Goal: Use online tool/utility: Utilize a website feature to perform a specific function

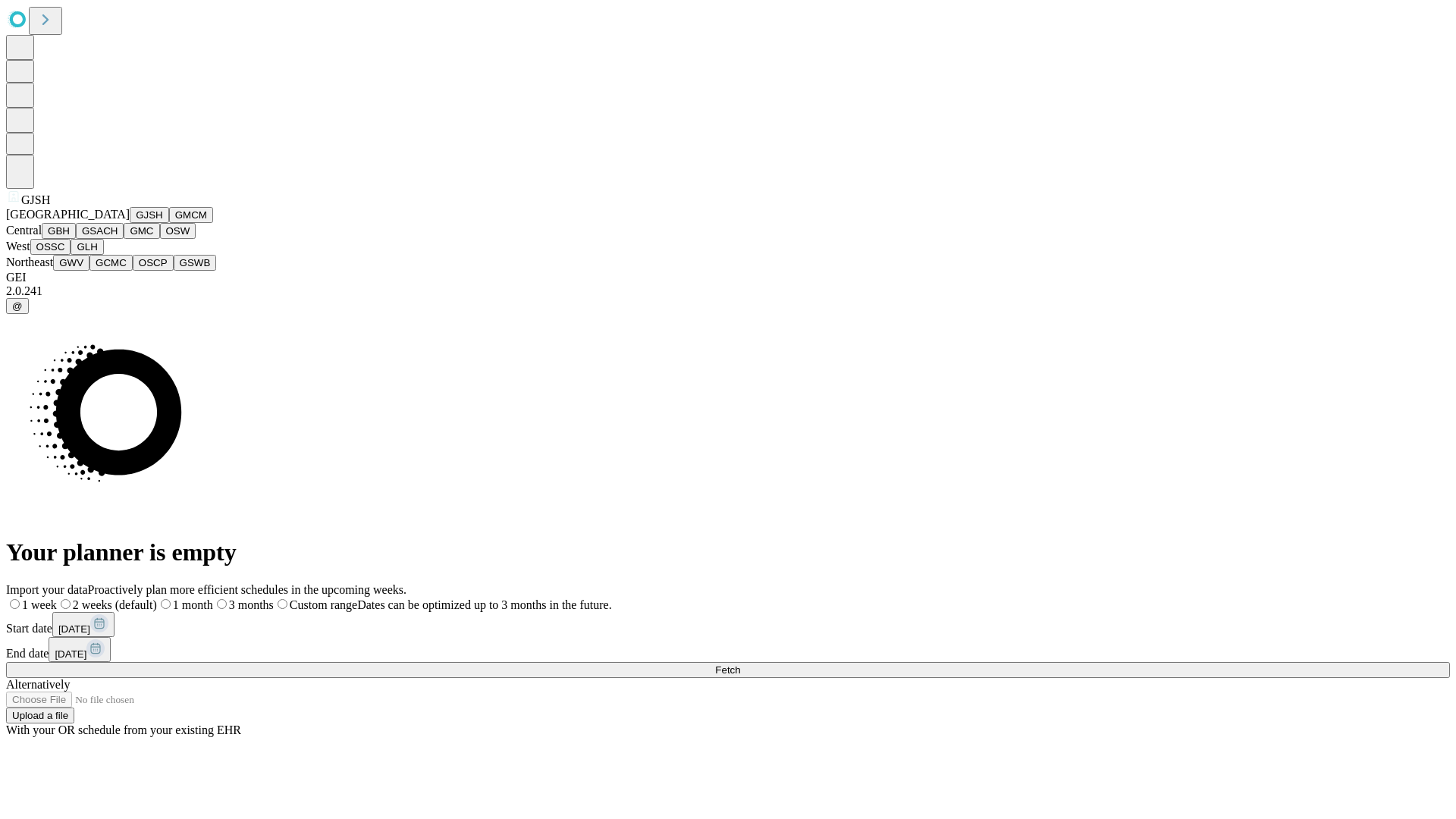
click at [129, 223] on button "GJSH" at bounding box center [149, 215] width 39 height 16
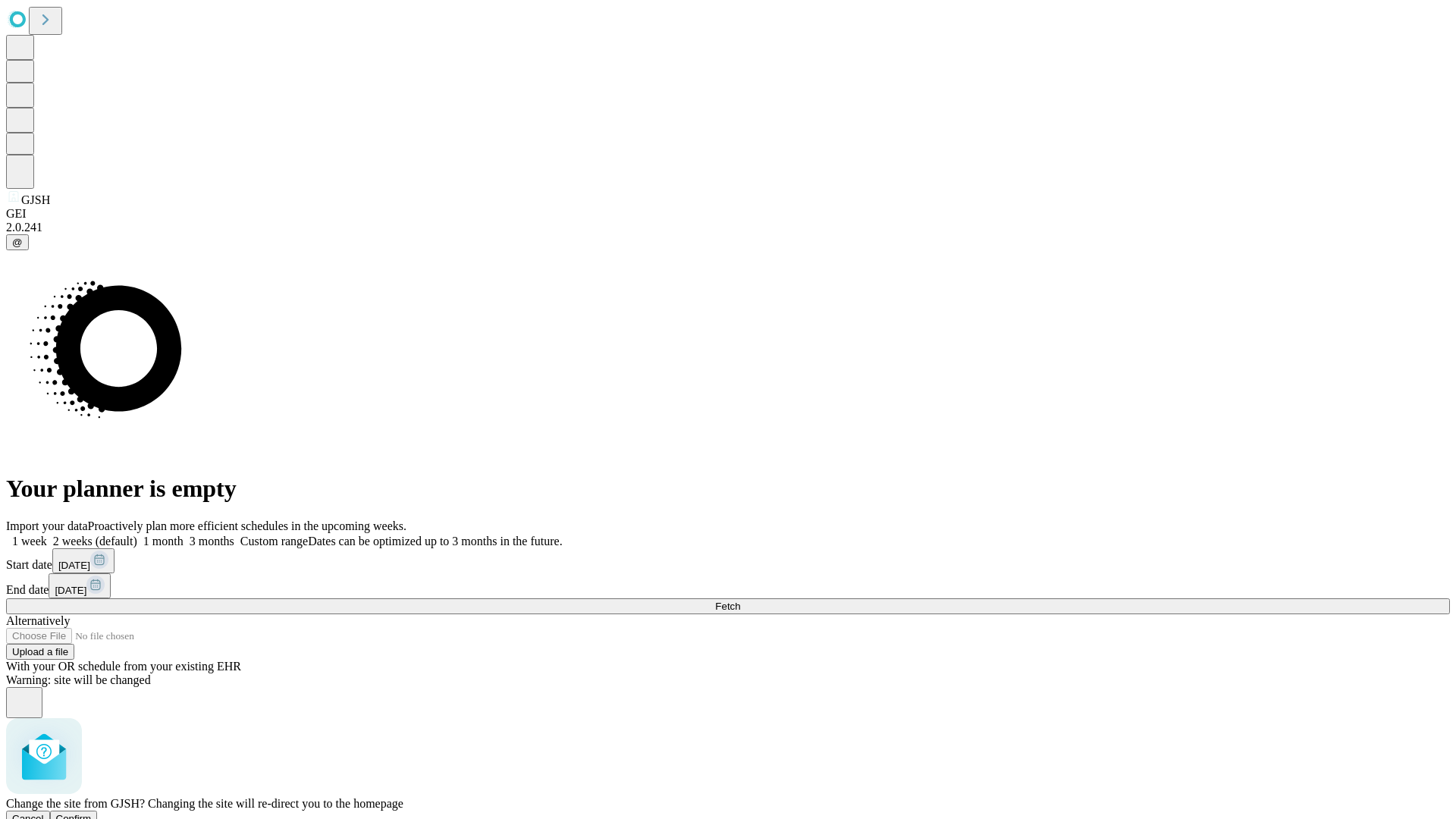
click at [92, 813] on span "Confirm" at bounding box center [74, 818] width 35 height 12
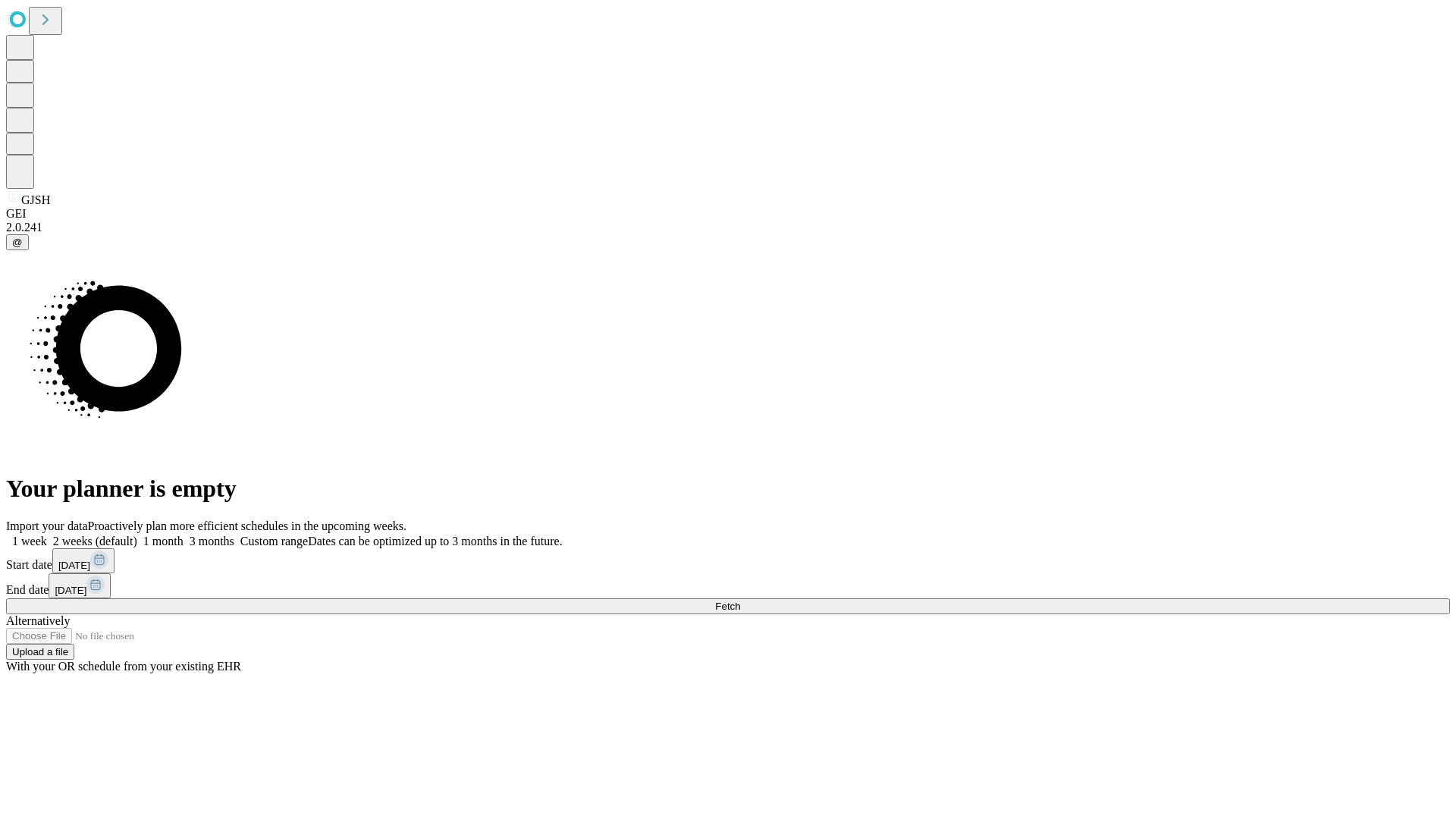
click at [184, 534] on label "1 month" at bounding box center [160, 541] width 46 height 13
click at [740, 601] on span "Fetch" at bounding box center [728, 606] width 25 height 12
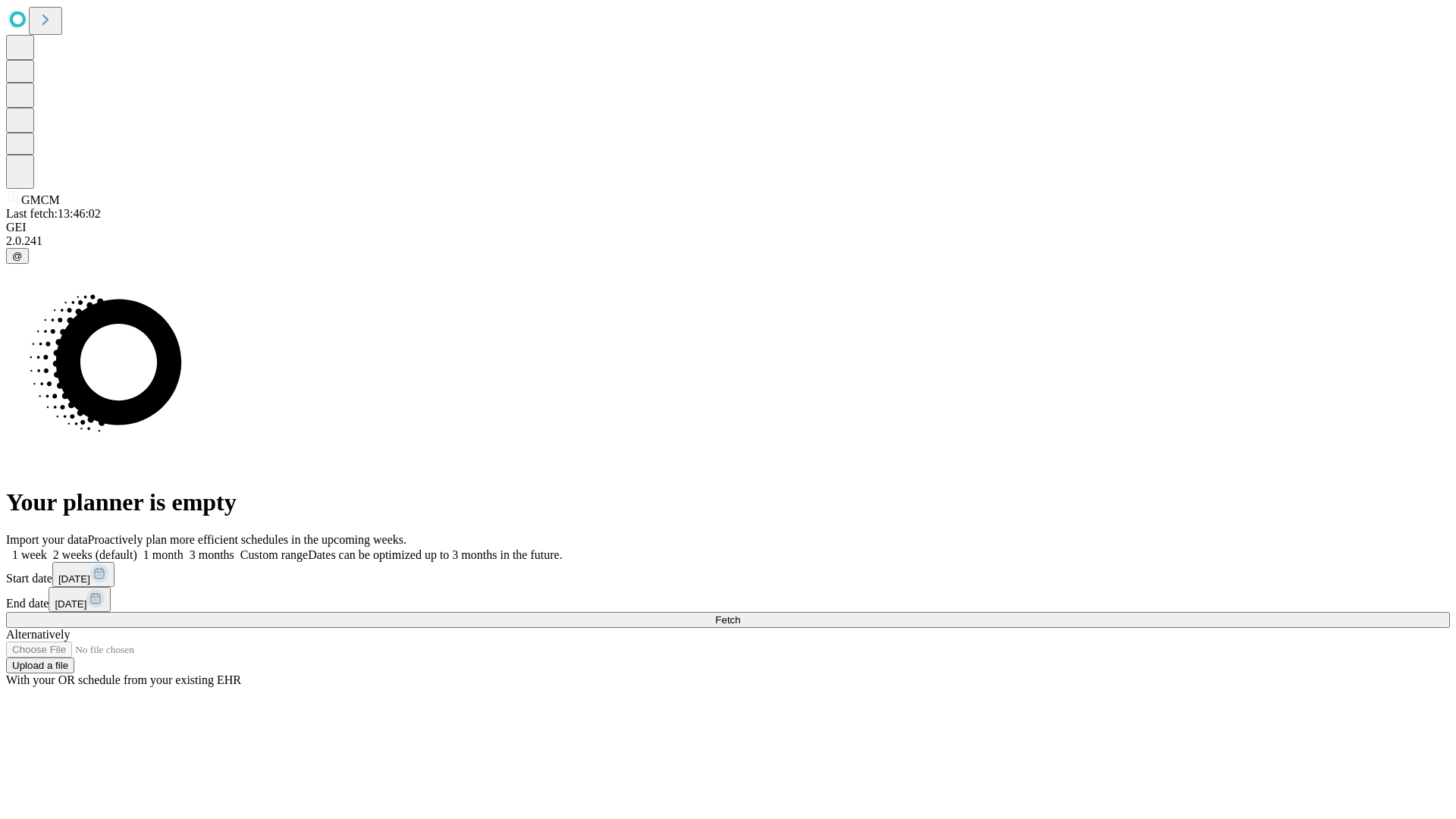
click at [184, 548] on label "1 month" at bounding box center [160, 554] width 46 height 13
click at [740, 614] on span "Fetch" at bounding box center [728, 620] width 25 height 12
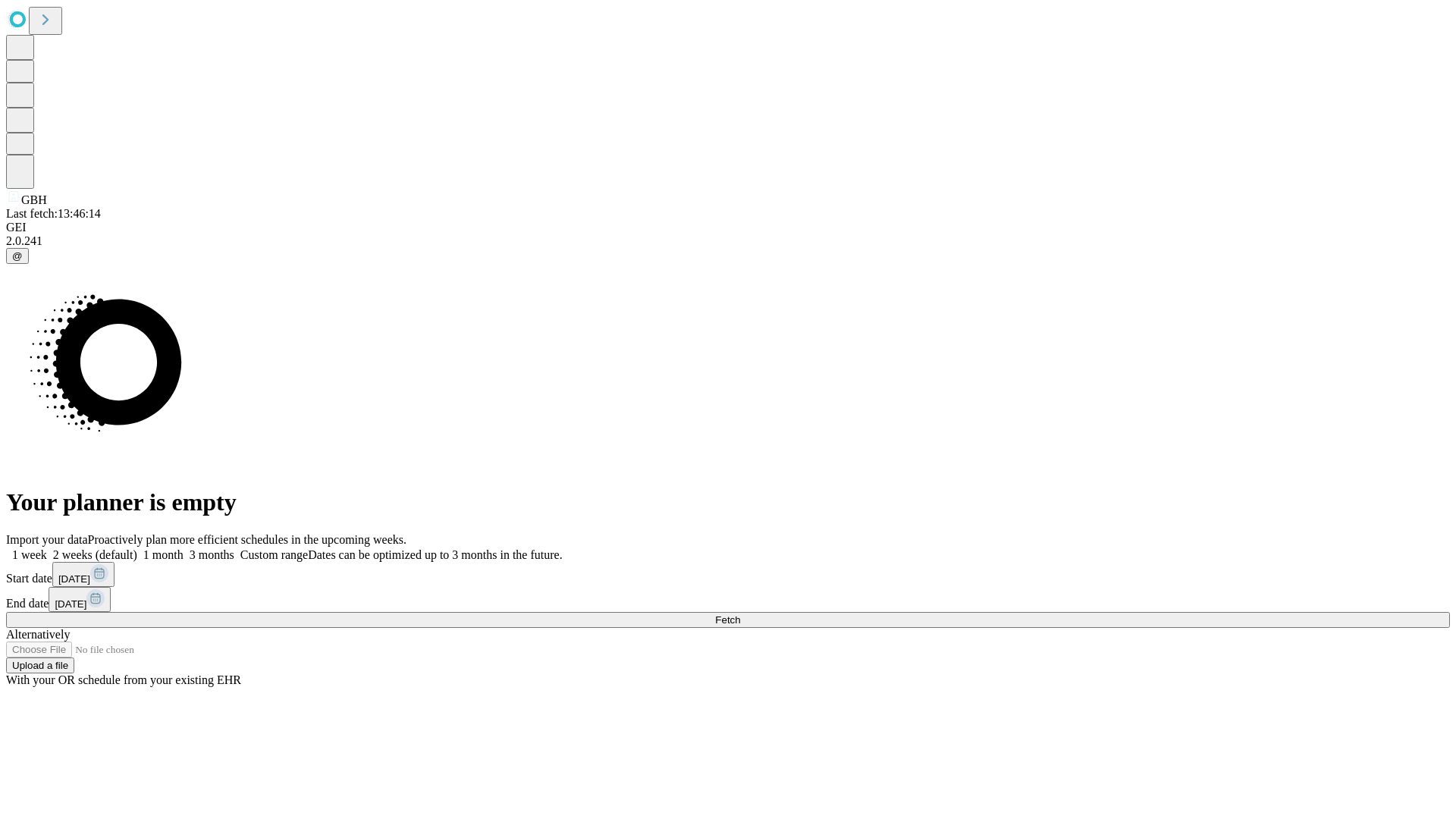
click at [740, 614] on span "Fetch" at bounding box center [728, 620] width 25 height 12
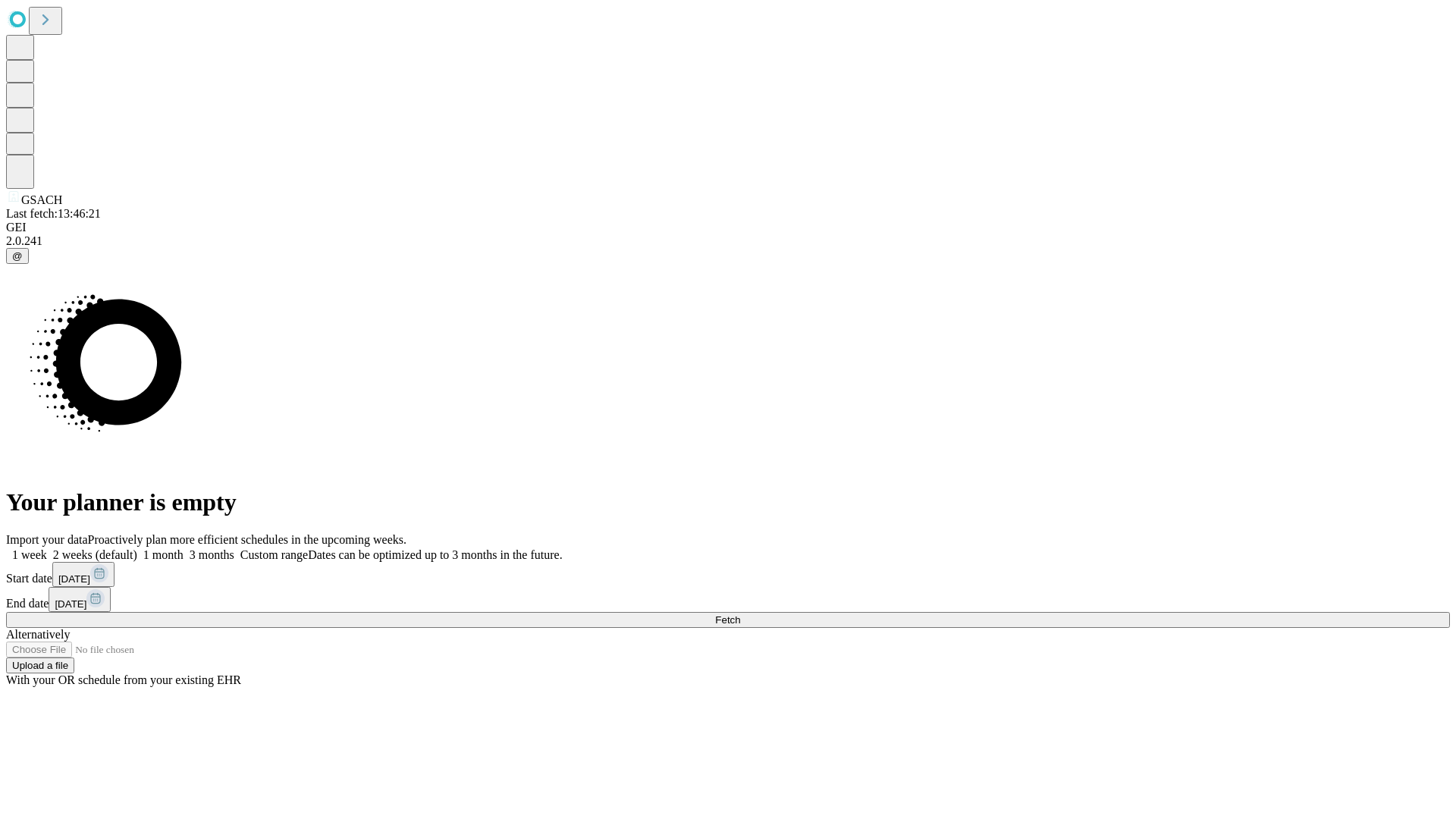
click at [184, 548] on label "1 month" at bounding box center [160, 554] width 46 height 13
click at [740, 614] on span "Fetch" at bounding box center [728, 620] width 25 height 12
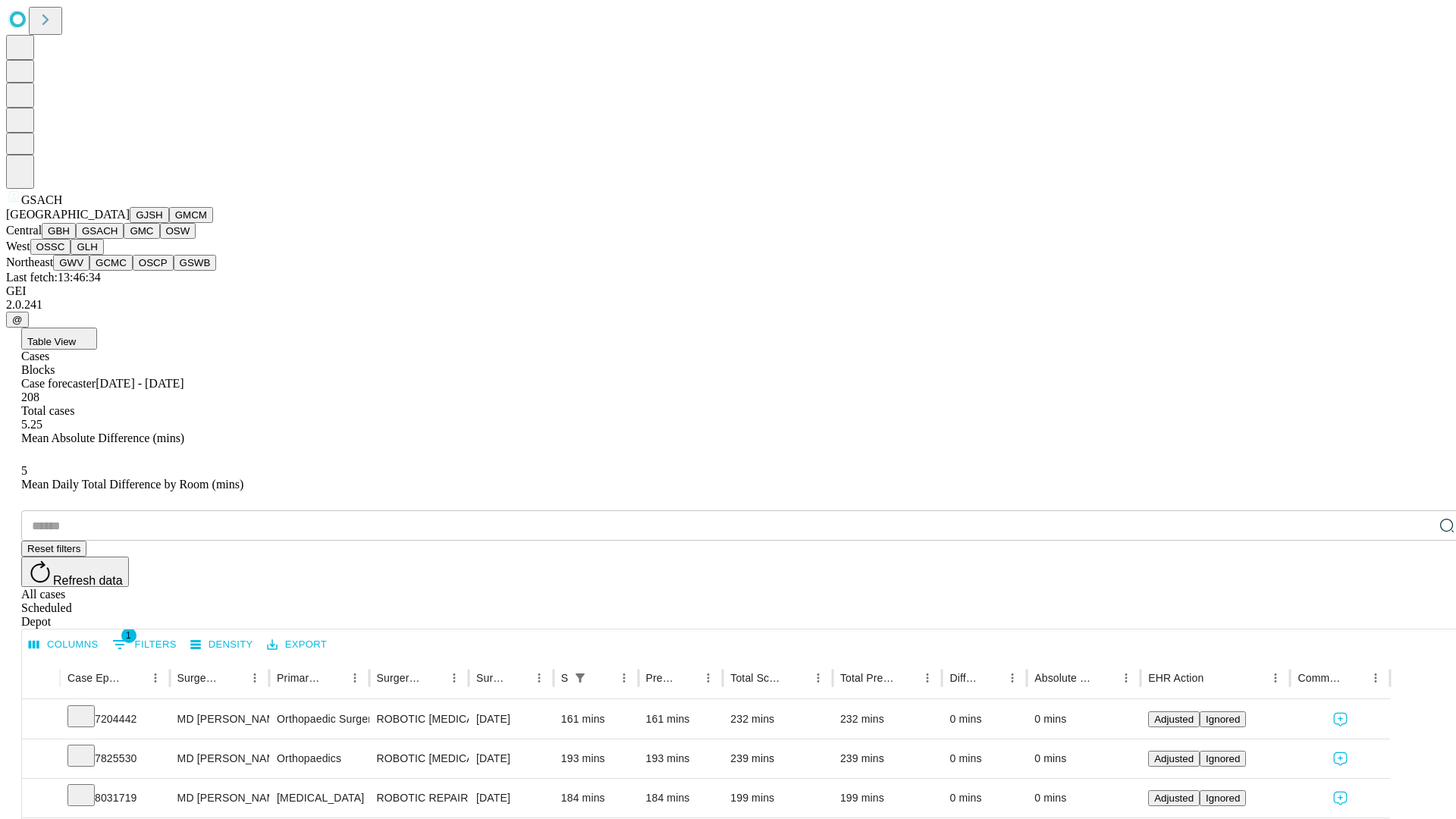
click at [123, 238] on button "GMC" at bounding box center [141, 231] width 35 height 16
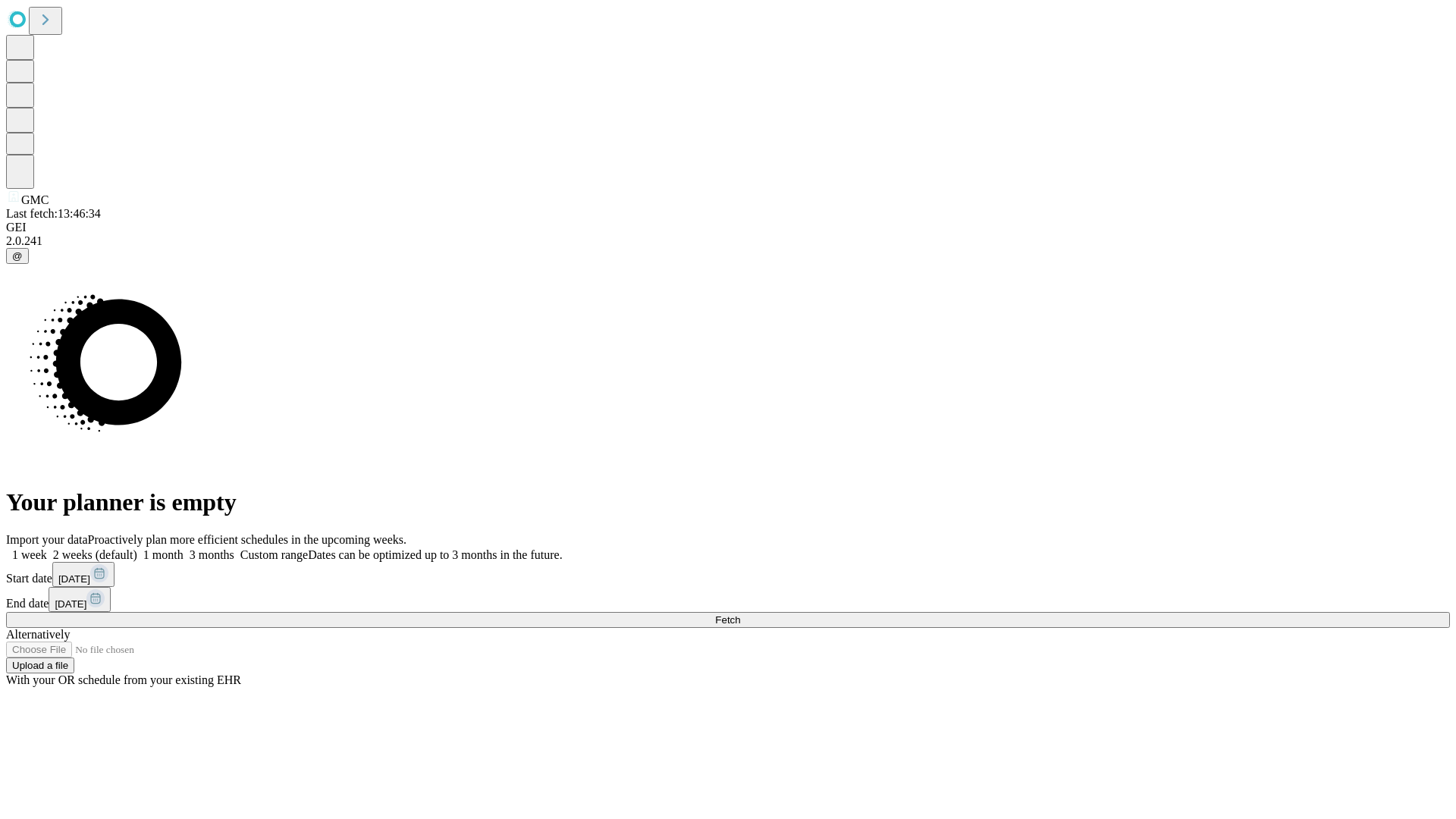
click at [184, 548] on label "1 month" at bounding box center [160, 554] width 46 height 13
click at [740, 614] on span "Fetch" at bounding box center [728, 620] width 25 height 12
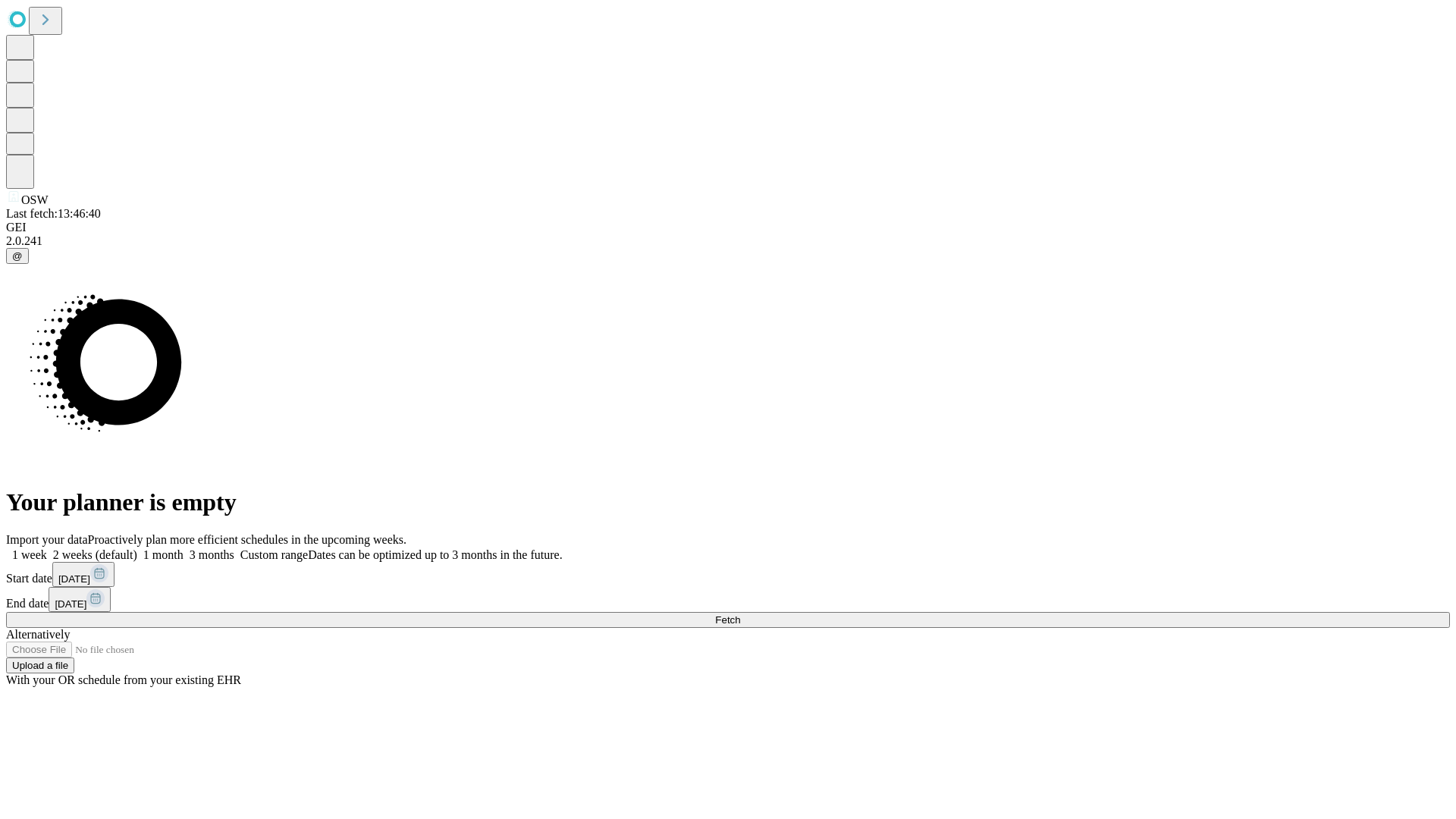
click at [184, 548] on label "1 month" at bounding box center [160, 554] width 46 height 13
click at [740, 614] on span "Fetch" at bounding box center [728, 620] width 25 height 12
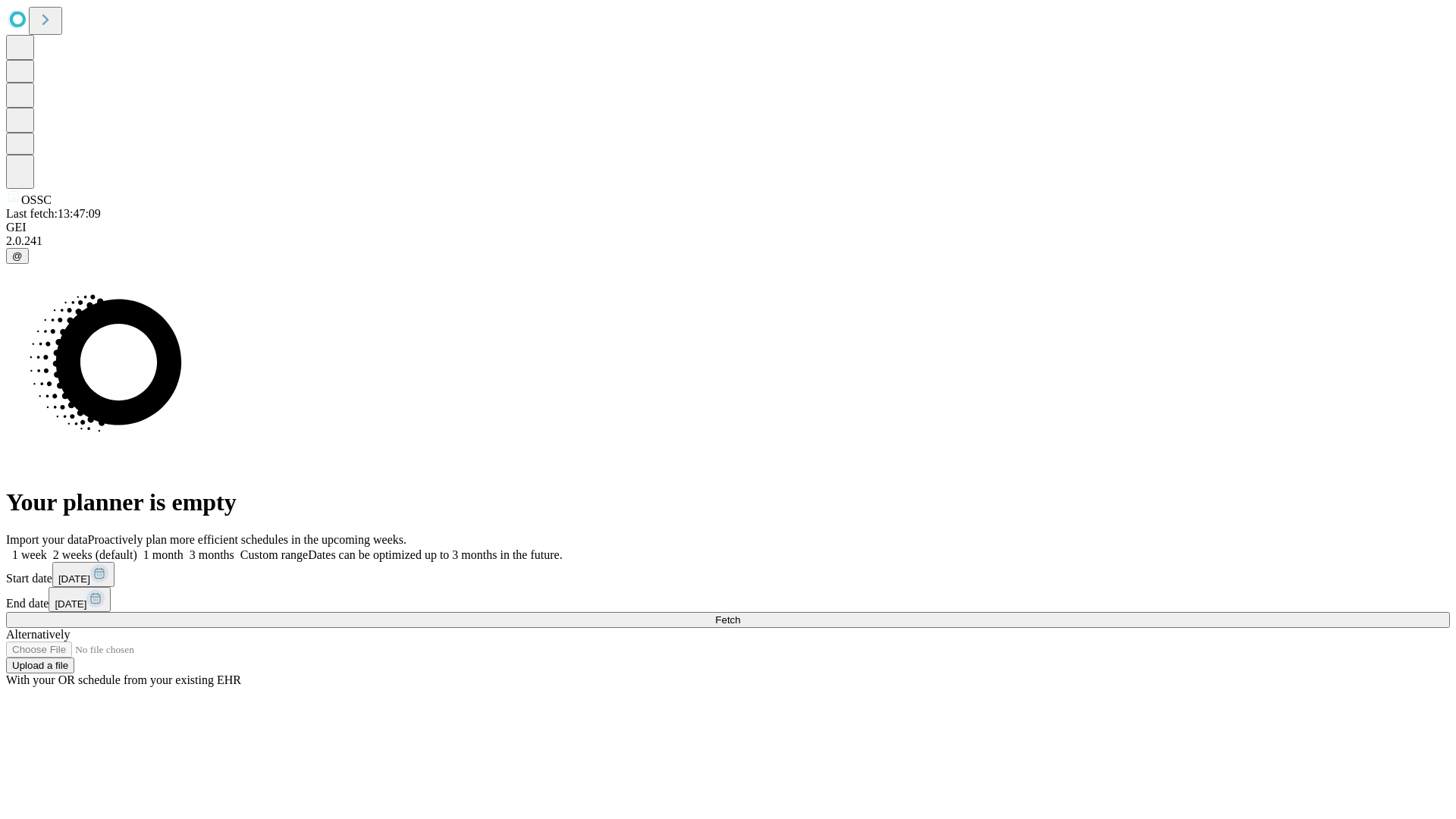
click at [740, 614] on span "Fetch" at bounding box center [728, 620] width 25 height 12
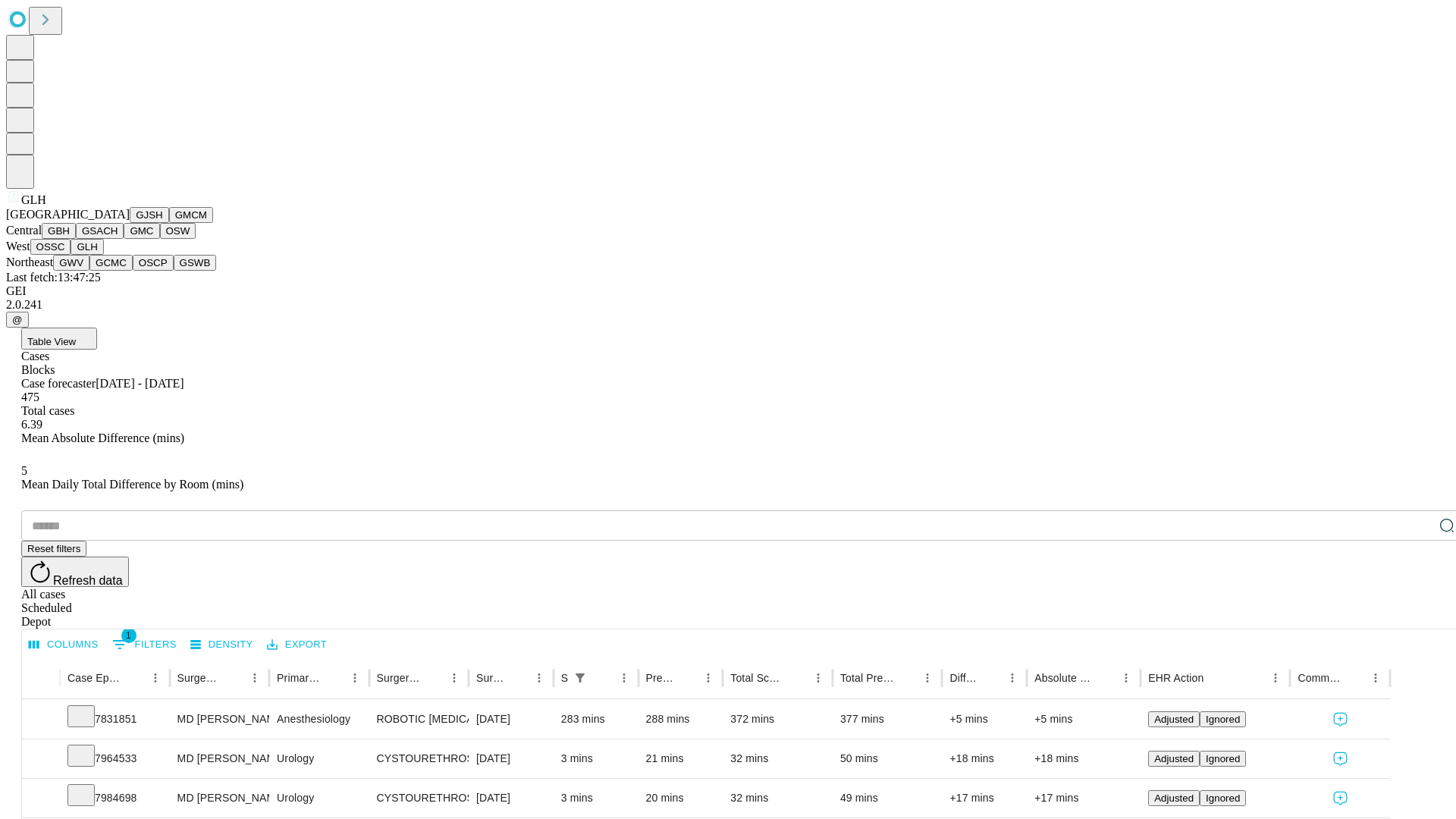
click at [90, 270] on button "GWV" at bounding box center [71, 262] width 36 height 16
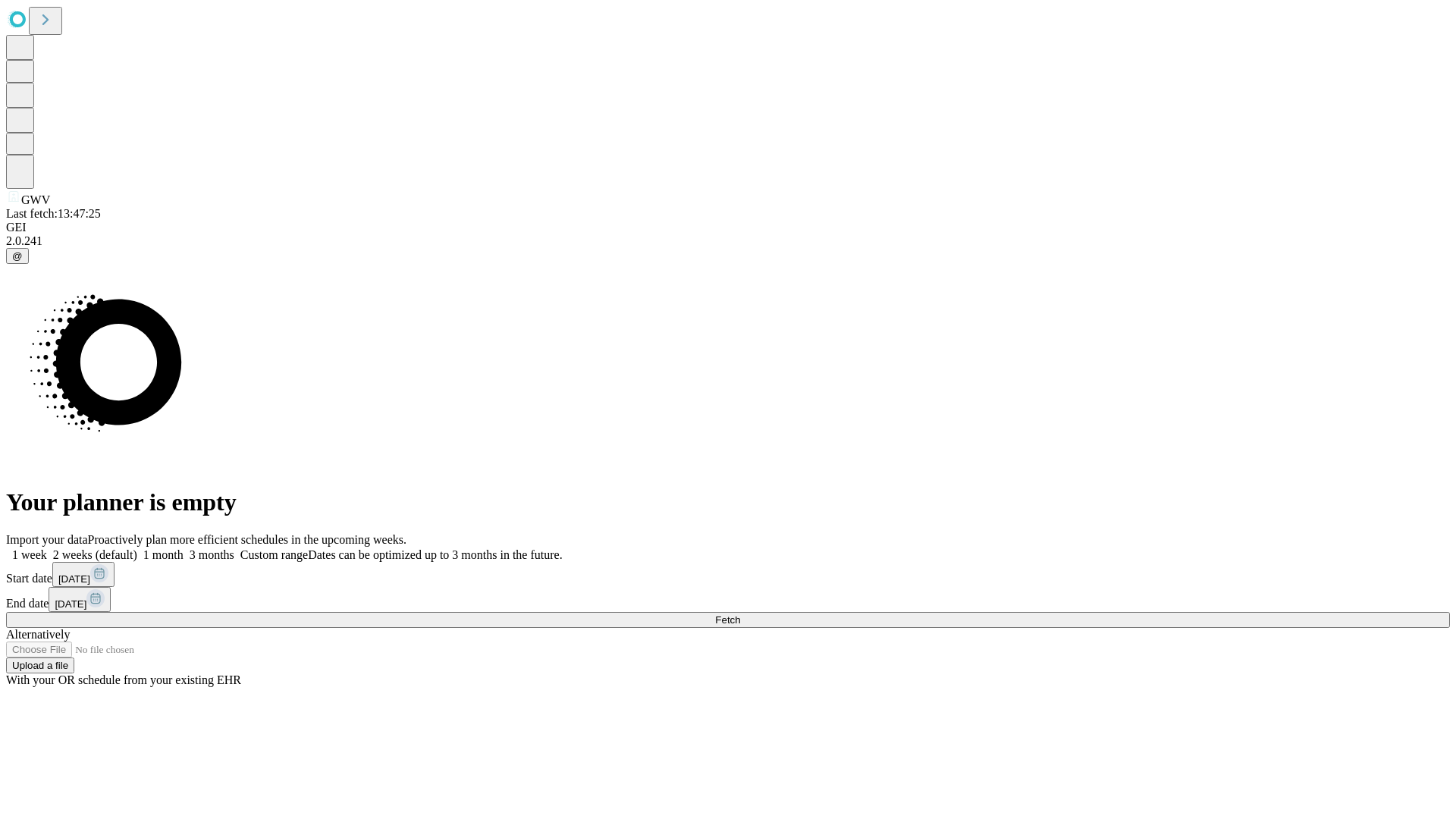
click at [184, 548] on label "1 month" at bounding box center [160, 554] width 46 height 13
click at [740, 614] on span "Fetch" at bounding box center [728, 620] width 25 height 12
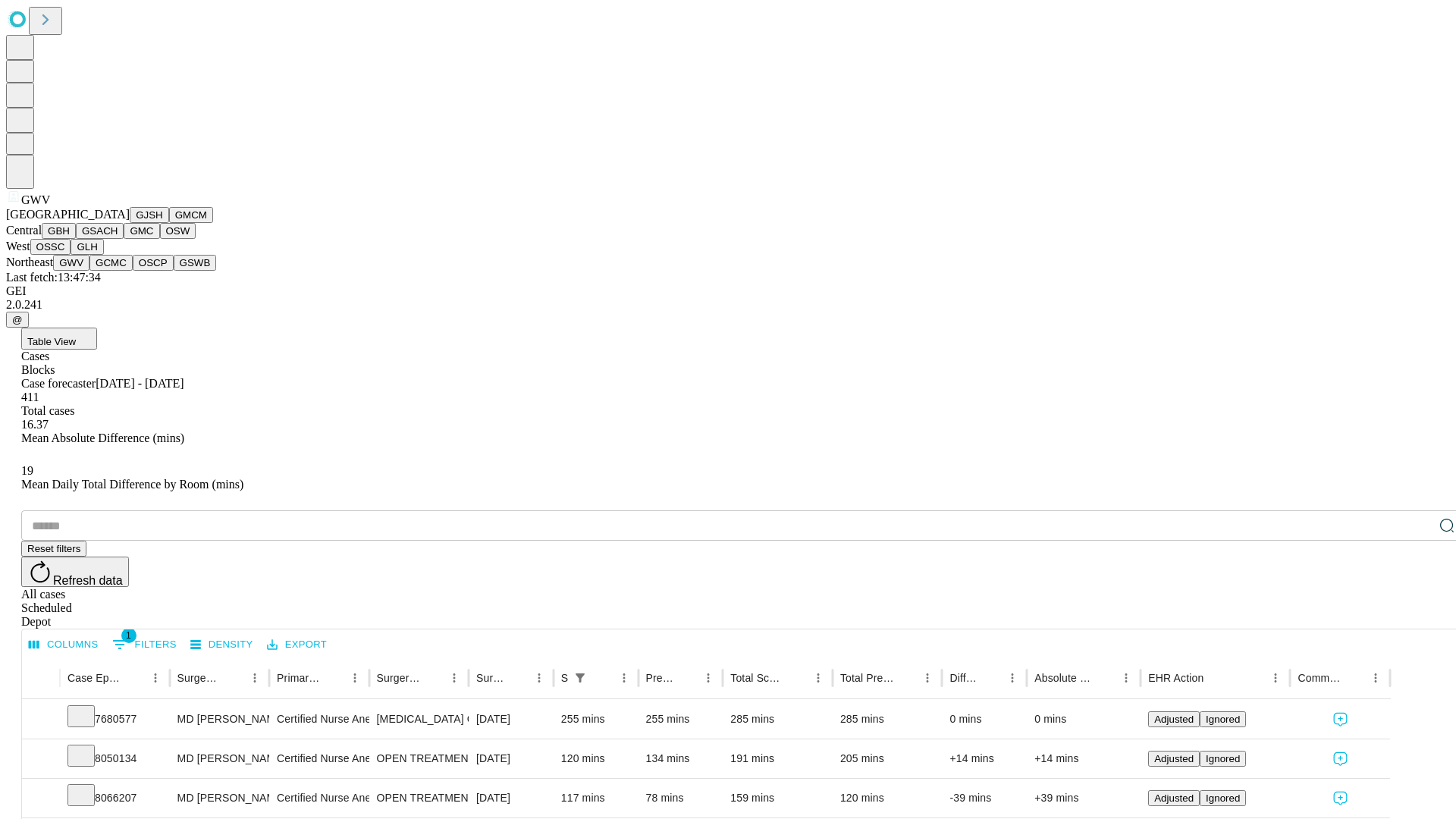
click at [118, 270] on button "GCMC" at bounding box center [111, 262] width 43 height 16
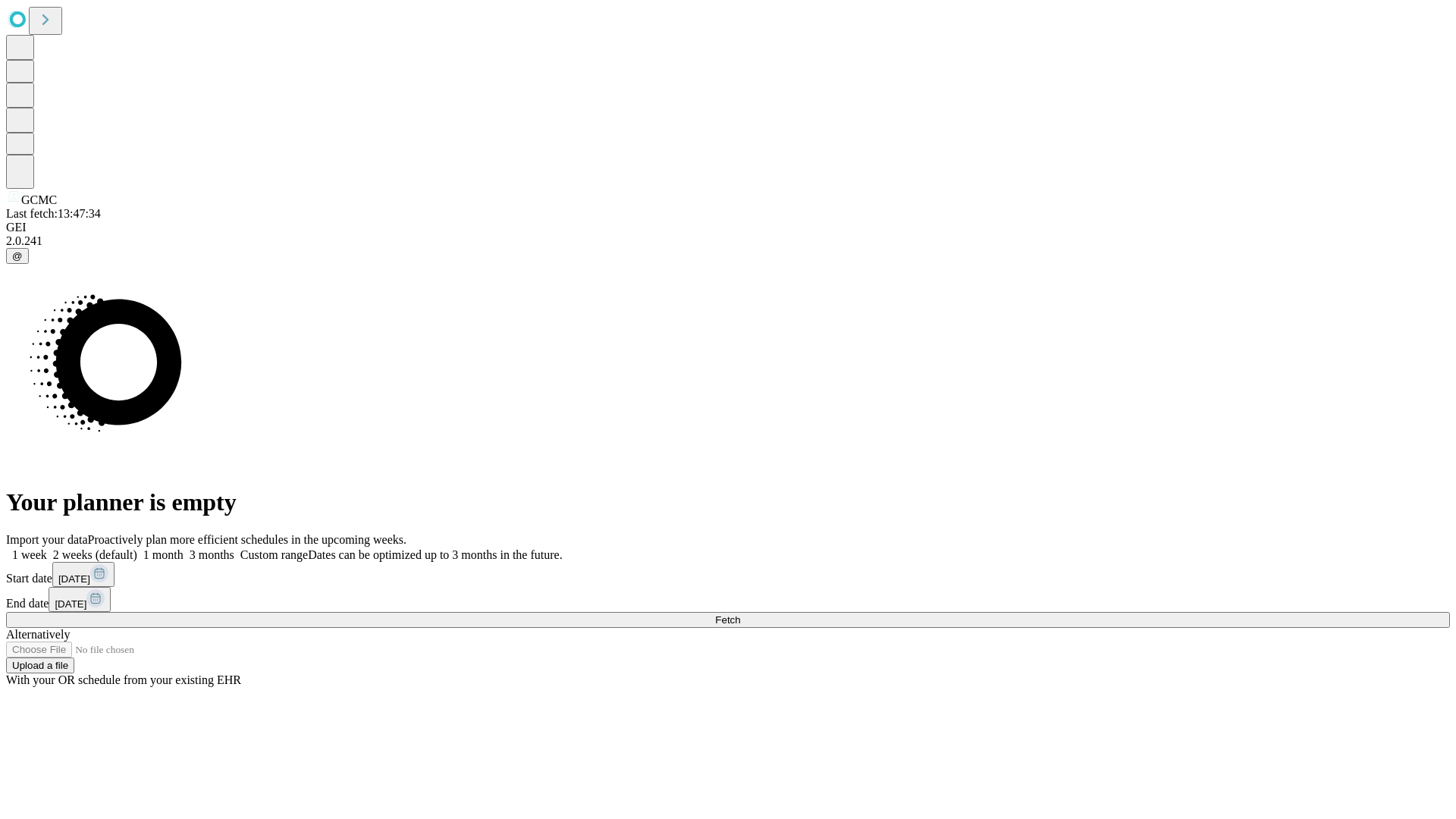
click at [184, 548] on label "1 month" at bounding box center [160, 554] width 46 height 13
click at [740, 614] on span "Fetch" at bounding box center [728, 620] width 25 height 12
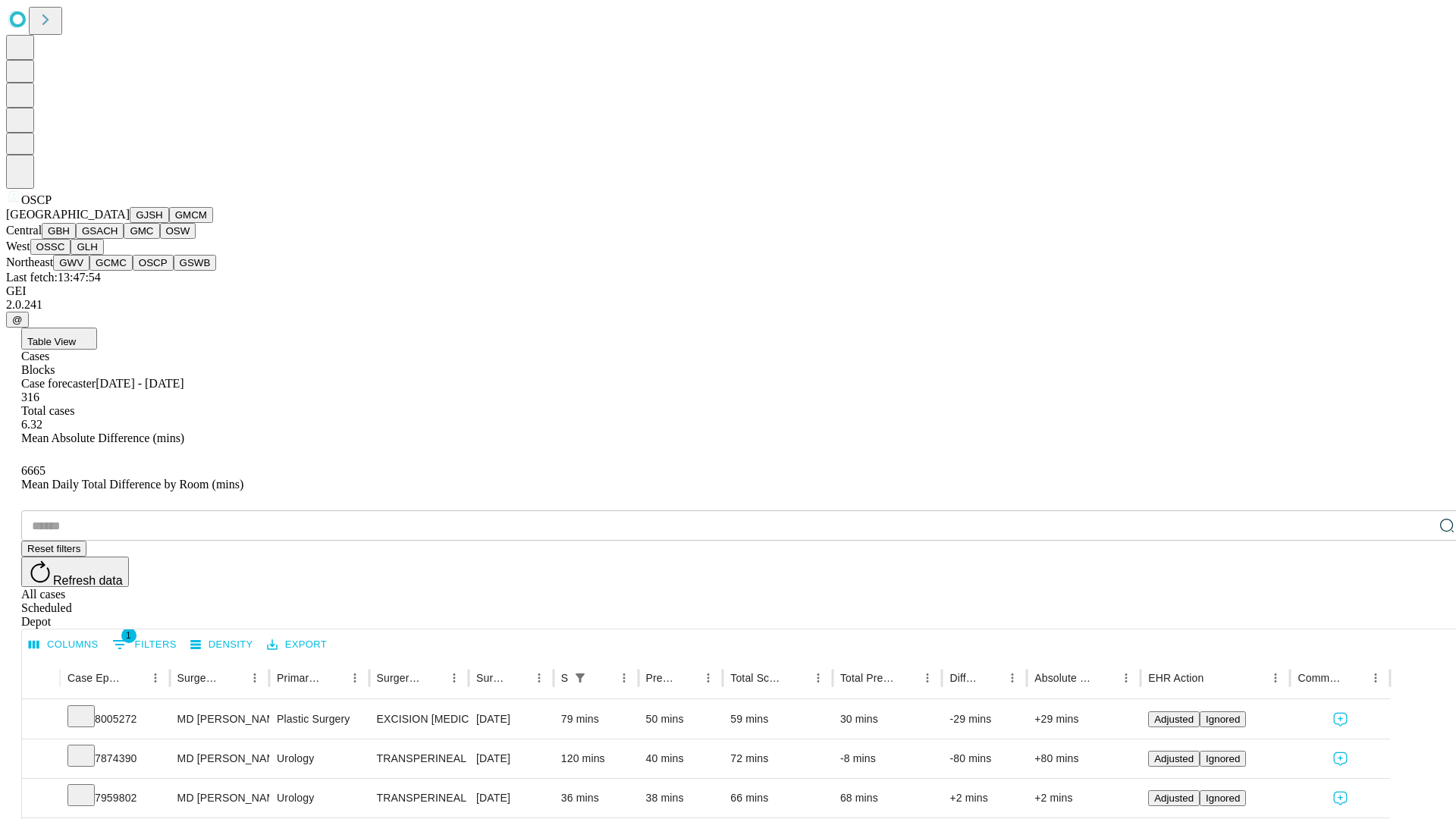
click at [174, 270] on button "GSWB" at bounding box center [195, 262] width 43 height 16
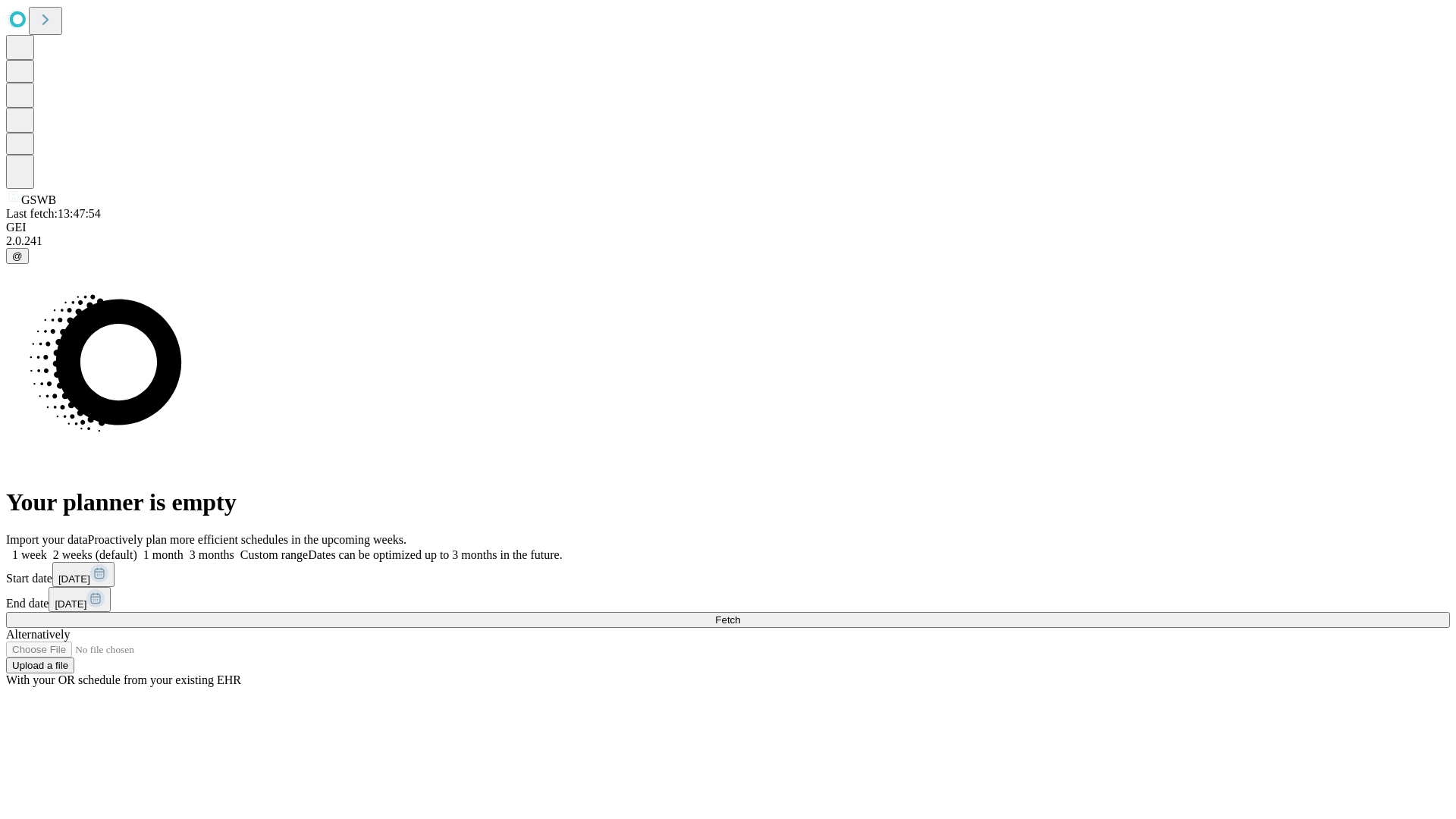
click at [184, 548] on label "1 month" at bounding box center [160, 554] width 46 height 13
click at [740, 614] on span "Fetch" at bounding box center [728, 620] width 25 height 12
